Goal: Task Accomplishment & Management: Manage account settings

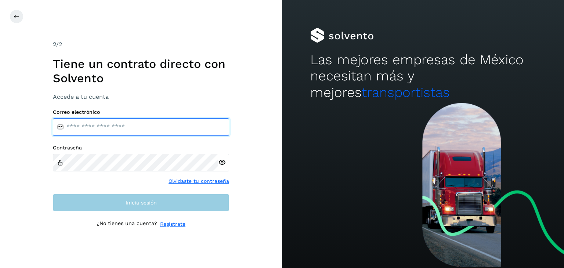
type input "**********"
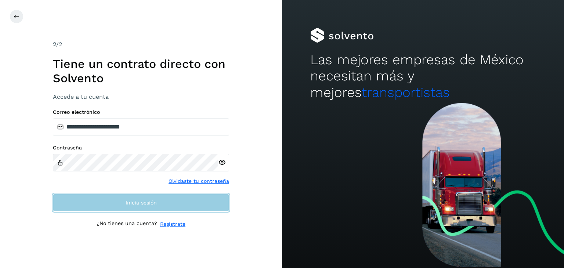
click at [154, 205] on button "Inicia sesión" at bounding box center [141, 203] width 176 height 18
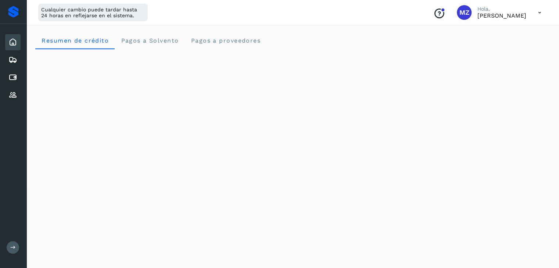
scroll to position [442, 0]
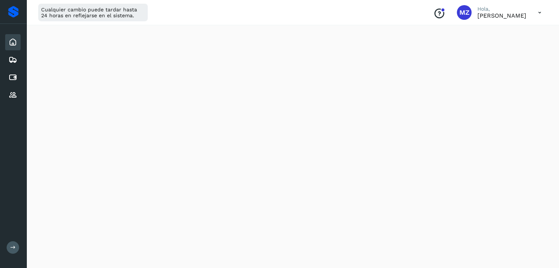
click at [252, 17] on div "Cualquier cambio puede tardar hasta 24 horas en reflejarse en el sistema. Conoc…" at bounding box center [292, 12] width 533 height 25
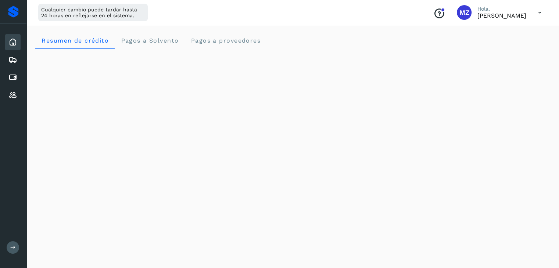
click at [12, 14] on div at bounding box center [13, 12] width 11 height 12
click at [11, 76] on icon at bounding box center [12, 77] width 9 height 9
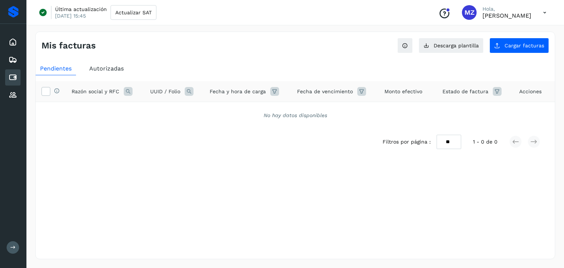
click at [107, 69] on span "Autorizadas" at bounding box center [106, 68] width 35 height 7
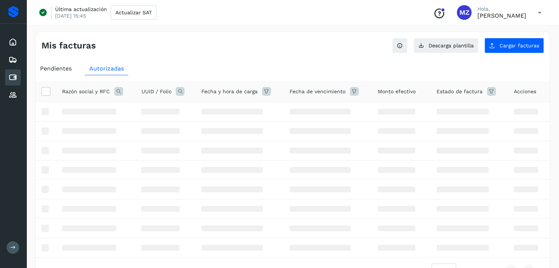
click at [58, 65] on span "Pendientes" at bounding box center [56, 68] width 32 height 7
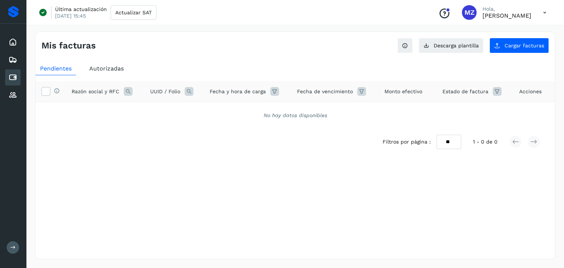
click at [104, 68] on span "Autorizadas" at bounding box center [106, 68] width 35 height 7
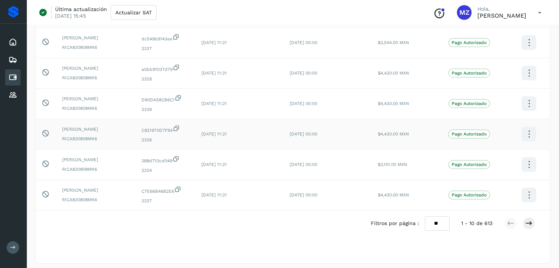
scroll to position [201, 0]
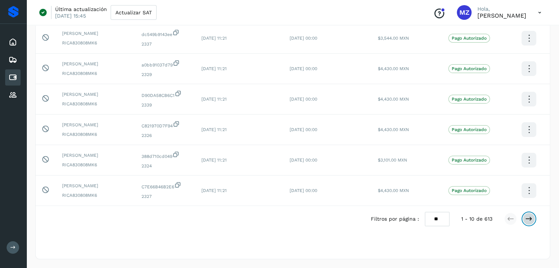
click at [528, 216] on icon at bounding box center [528, 218] width 7 height 7
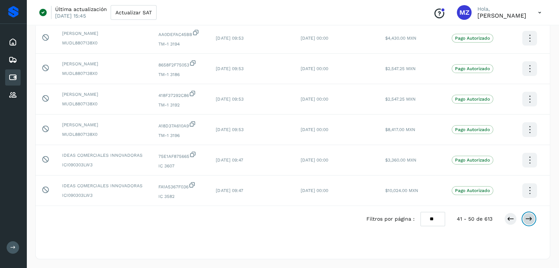
click at [528, 216] on icon at bounding box center [528, 218] width 7 height 7
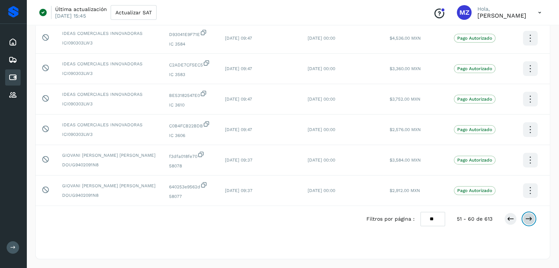
click at [528, 216] on icon at bounding box center [528, 218] width 7 height 7
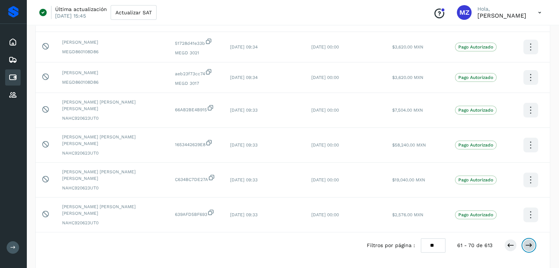
click at [528, 242] on icon at bounding box center [528, 245] width 7 height 7
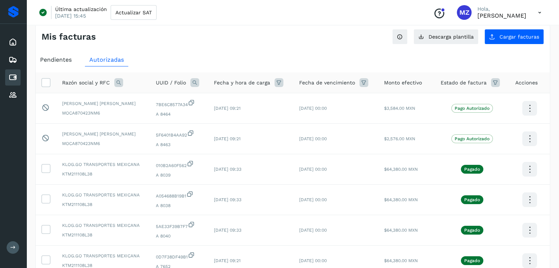
scroll to position [0, 0]
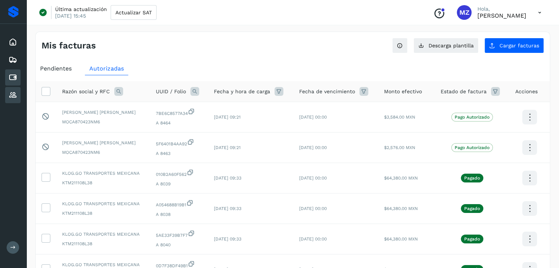
click at [15, 92] on icon at bounding box center [12, 95] width 9 height 9
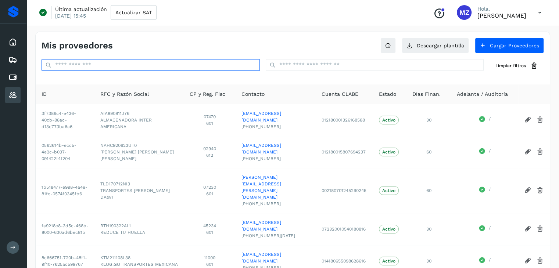
click at [107, 68] on input "text" at bounding box center [151, 65] width 218 height 12
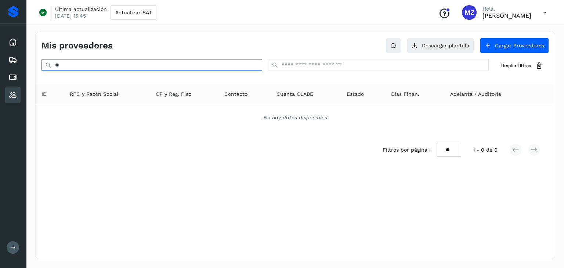
type input "*"
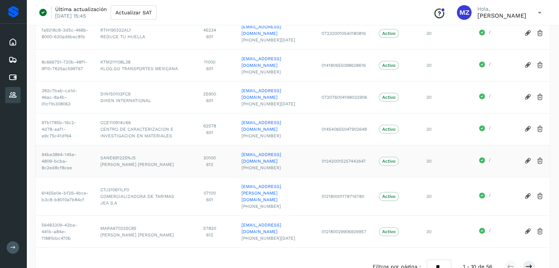
scroll to position [202, 0]
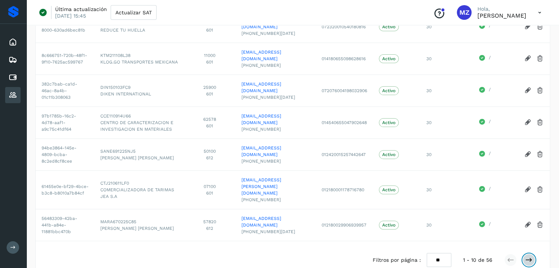
click at [533, 254] on button at bounding box center [529, 260] width 12 height 12
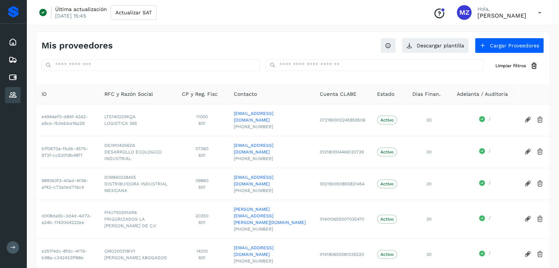
scroll to position [196, 0]
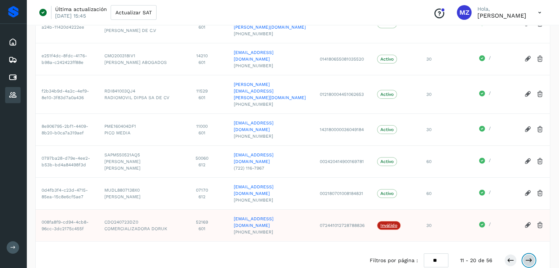
click at [529, 257] on icon at bounding box center [528, 260] width 7 height 7
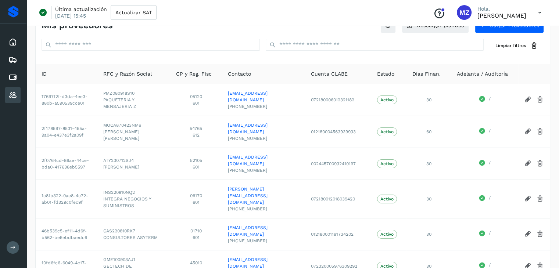
scroll to position [163, 0]
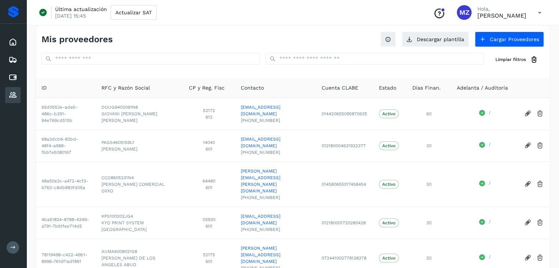
scroll to position [0, 0]
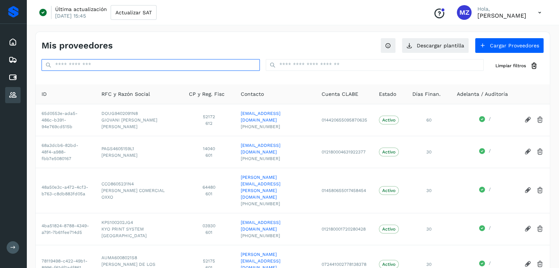
click at [85, 69] on input "text" at bounding box center [151, 65] width 218 height 12
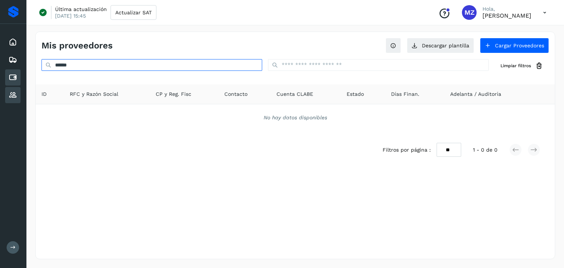
type input "******"
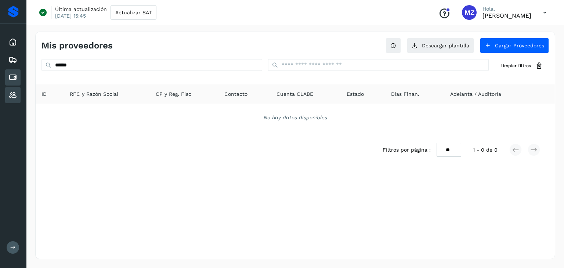
click at [15, 74] on icon at bounding box center [12, 77] width 9 height 9
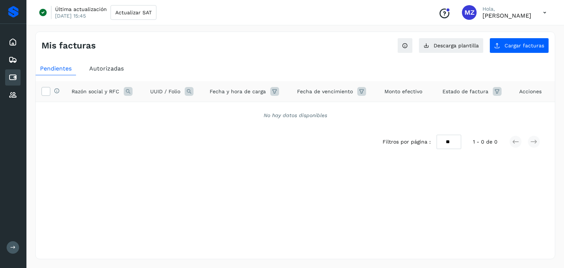
click at [86, 75] on div "Autorizadas" at bounding box center [106, 68] width 43 height 13
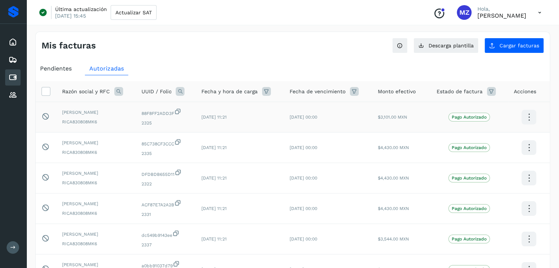
click at [96, 113] on span "[PERSON_NAME]" at bounding box center [95, 112] width 67 height 7
drag, startPoint x: 97, startPoint y: 121, endPoint x: 62, endPoint y: 127, distance: 35.5
click at [62, 127] on td "[PERSON_NAME] RICA830808MK6" at bounding box center [95, 117] width 79 height 31
copy span "RICA830808MK6"
click at [17, 90] on div "Proveedores" at bounding box center [12, 95] width 15 height 16
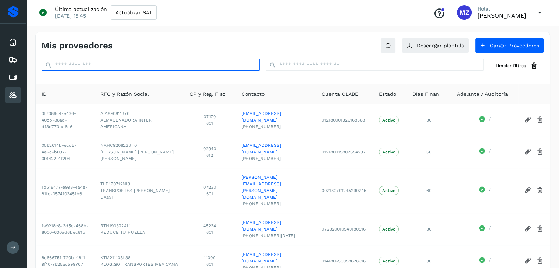
click at [130, 64] on input "text" at bounding box center [151, 65] width 218 height 12
paste input "**********"
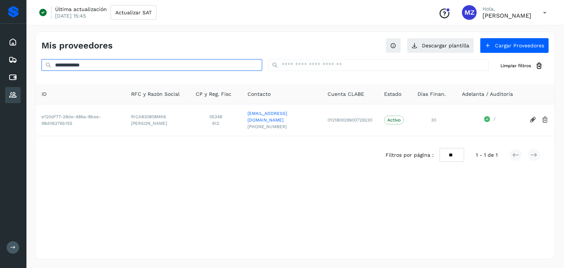
type input "**********"
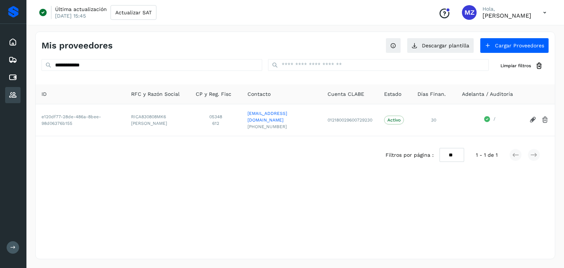
click at [15, 91] on icon at bounding box center [12, 95] width 9 height 9
click at [12, 75] on icon at bounding box center [12, 77] width 9 height 9
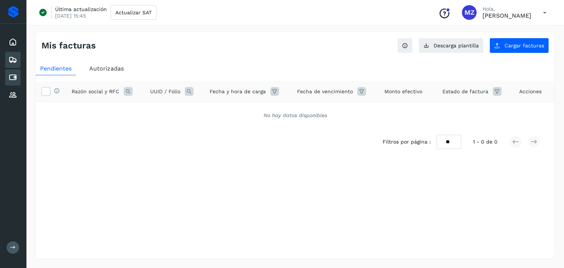
click at [11, 61] on icon at bounding box center [12, 59] width 9 height 9
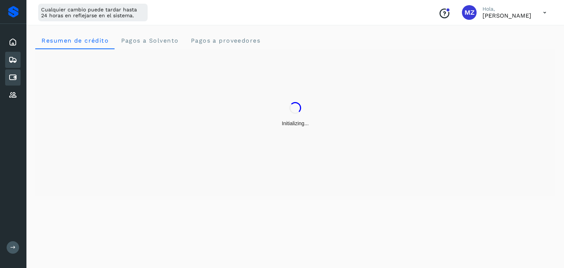
click at [10, 81] on icon at bounding box center [12, 77] width 9 height 9
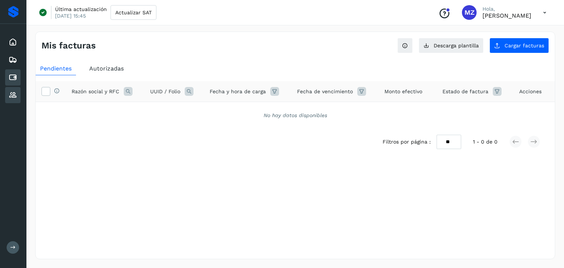
click at [13, 87] on div "Proveedores" at bounding box center [12, 95] width 15 height 16
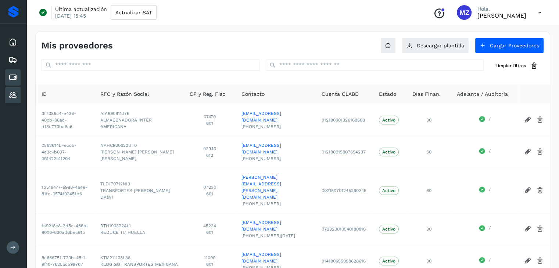
click at [16, 78] on icon at bounding box center [12, 77] width 9 height 9
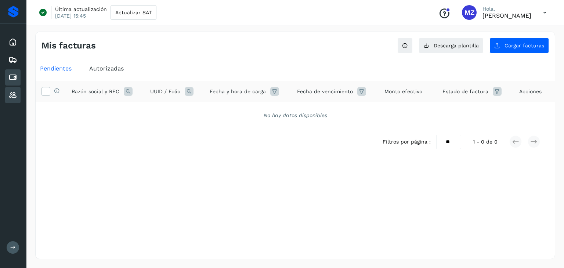
click at [15, 93] on icon at bounding box center [12, 95] width 9 height 9
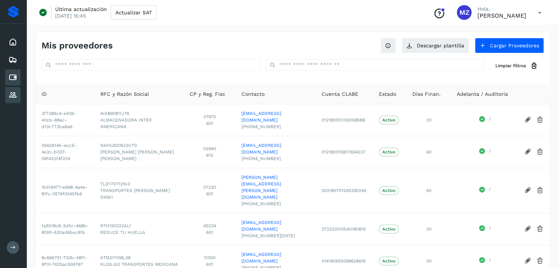
click at [6, 71] on div "Cuentas por pagar" at bounding box center [12, 77] width 15 height 16
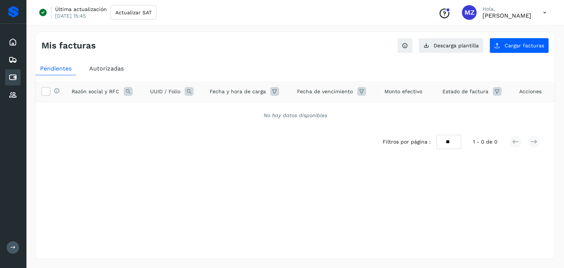
click at [91, 69] on span "Autorizadas" at bounding box center [106, 68] width 35 height 7
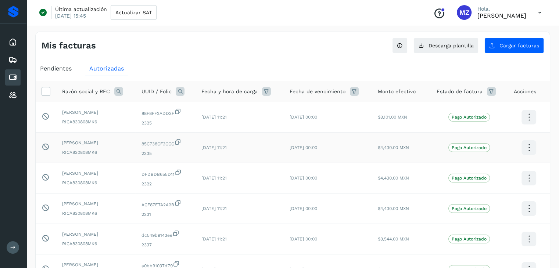
scroll to position [201, 0]
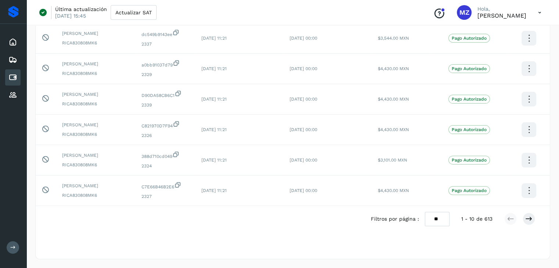
click at [309, 234] on div "Selecciona una fecha" at bounding box center [293, 238] width 514 height 12
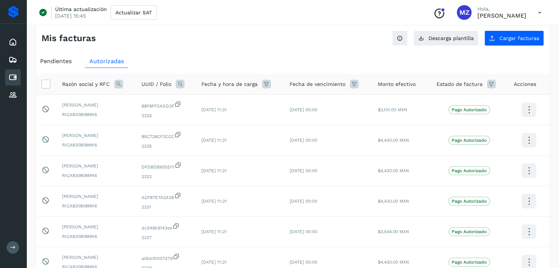
scroll to position [0, 0]
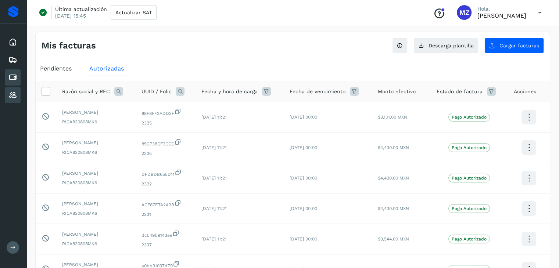
click at [16, 92] on icon at bounding box center [12, 95] width 9 height 9
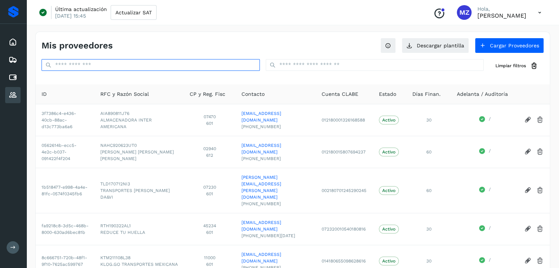
click at [100, 63] on input "text" at bounding box center [151, 65] width 218 height 12
type input "**********"
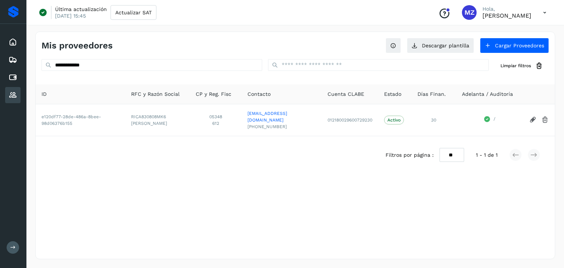
click at [21, 39] on div "Inicio Embarques Cuentas por pagar Proveedores" at bounding box center [13, 69] width 26 height 90
click at [17, 40] on icon at bounding box center [12, 42] width 9 height 9
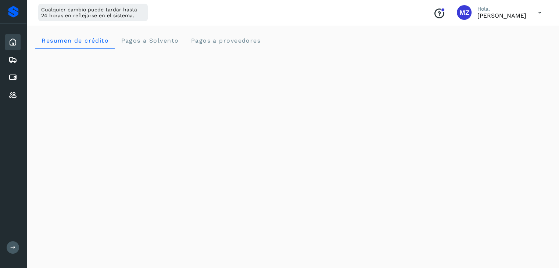
click at [537, 14] on icon at bounding box center [539, 12] width 15 height 15
click at [506, 43] on div "Cerrar sesión" at bounding box center [502, 47] width 87 height 14
